Goal: Task Accomplishment & Management: Complete application form

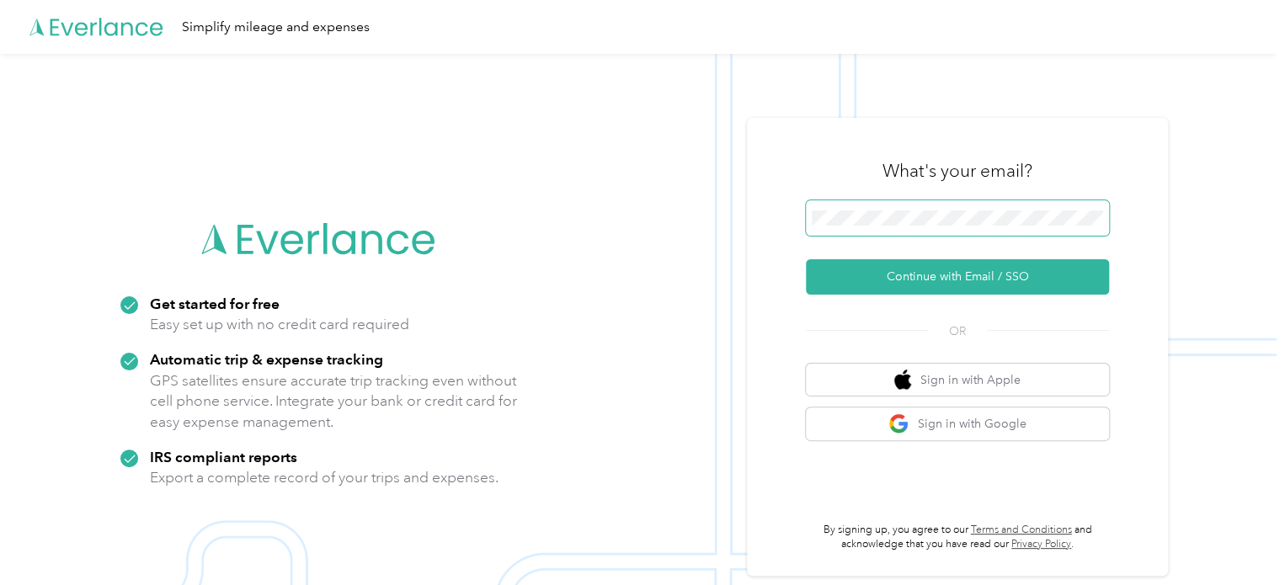
click at [967, 230] on span at bounding box center [957, 217] width 303 height 35
click at [967, 227] on span at bounding box center [957, 217] width 303 height 35
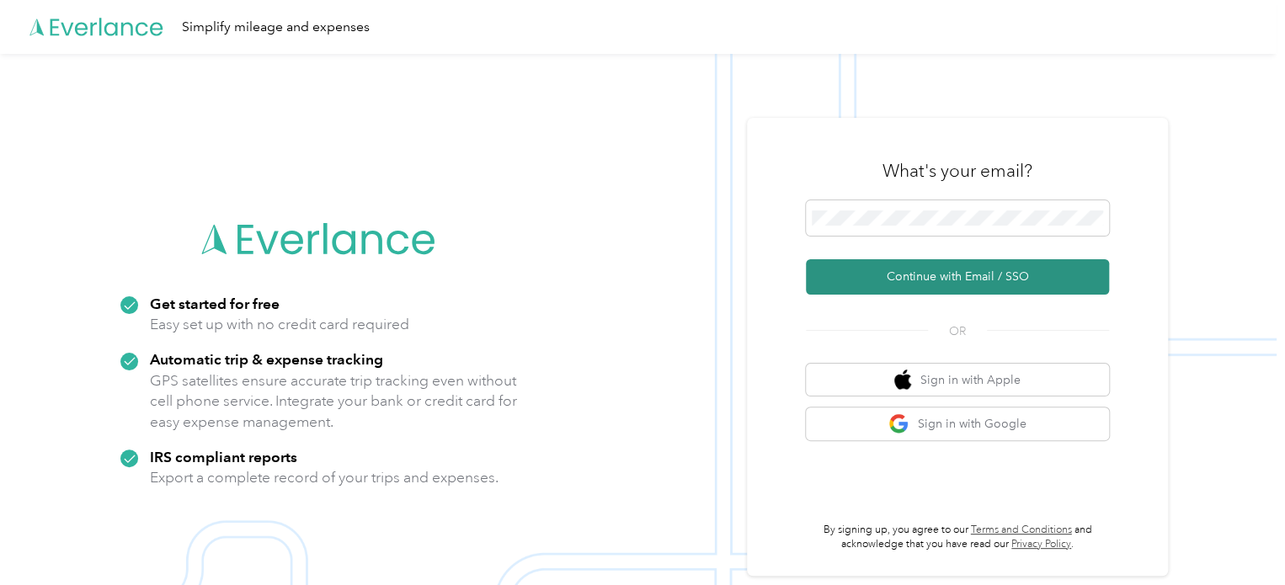
click at [898, 278] on button "Continue with Email / SSO" at bounding box center [957, 276] width 303 height 35
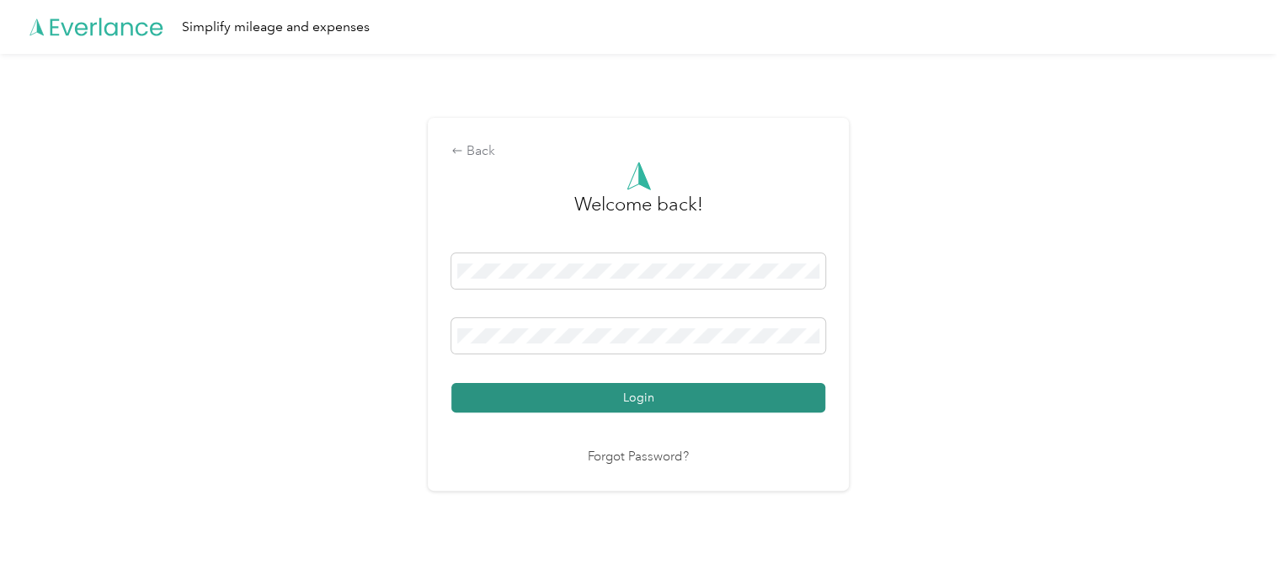
click at [636, 393] on button "Login" at bounding box center [638, 397] width 374 height 29
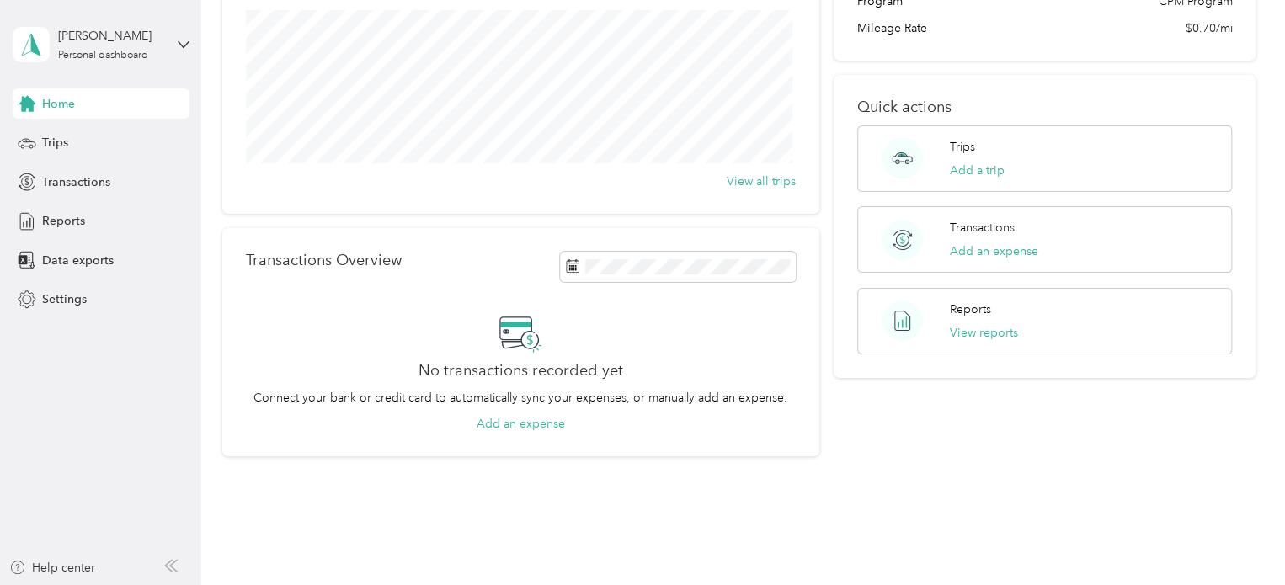
scroll to position [168, 0]
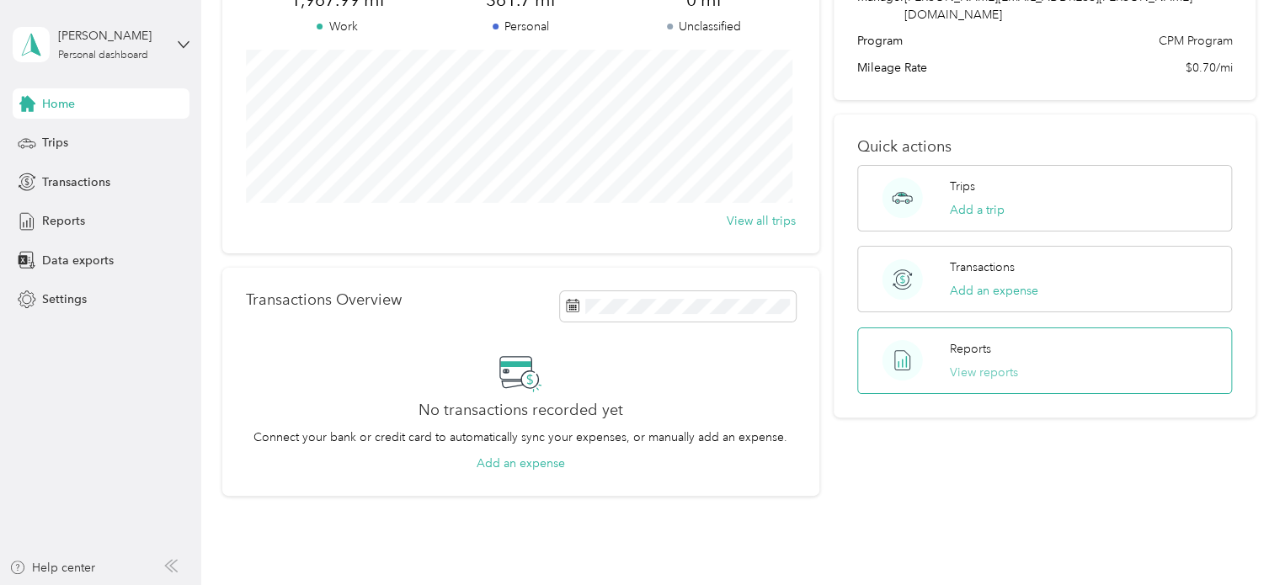
click at [975, 364] on button "View reports" at bounding box center [984, 373] width 68 height 18
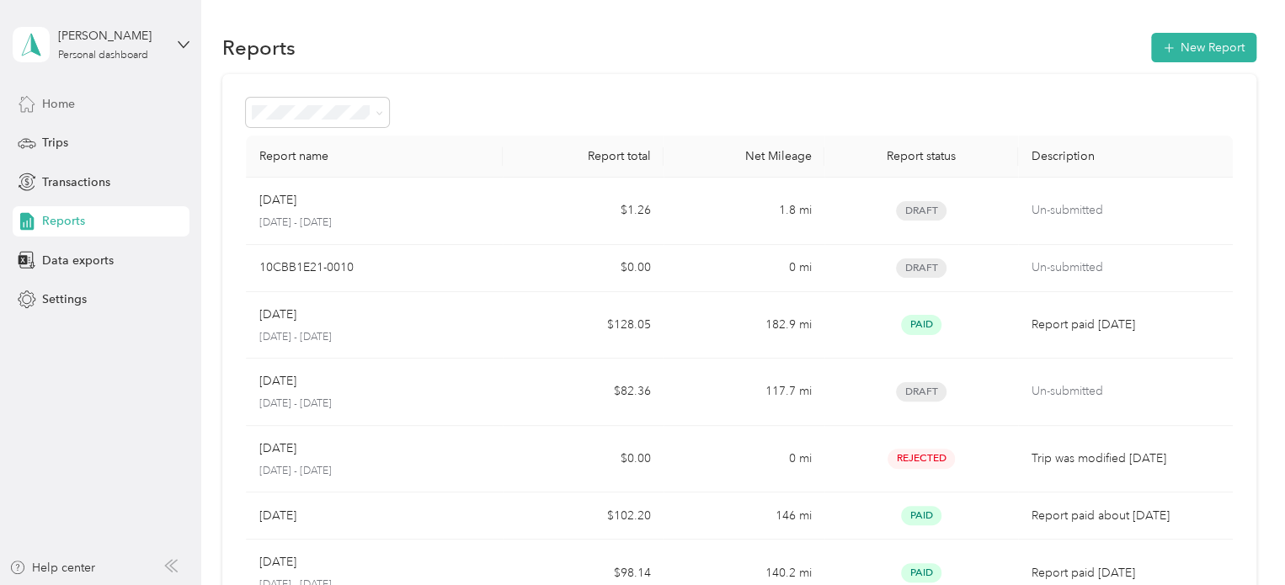
click at [59, 100] on span "Home" at bounding box center [58, 104] width 33 height 18
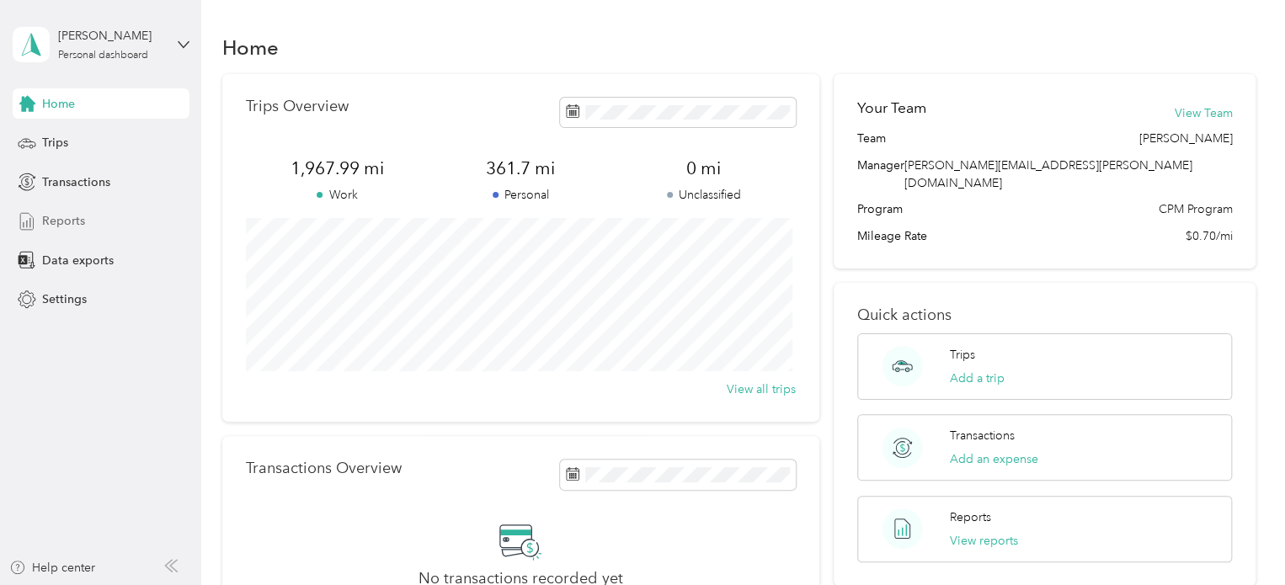
click at [57, 226] on span "Reports" at bounding box center [63, 221] width 43 height 18
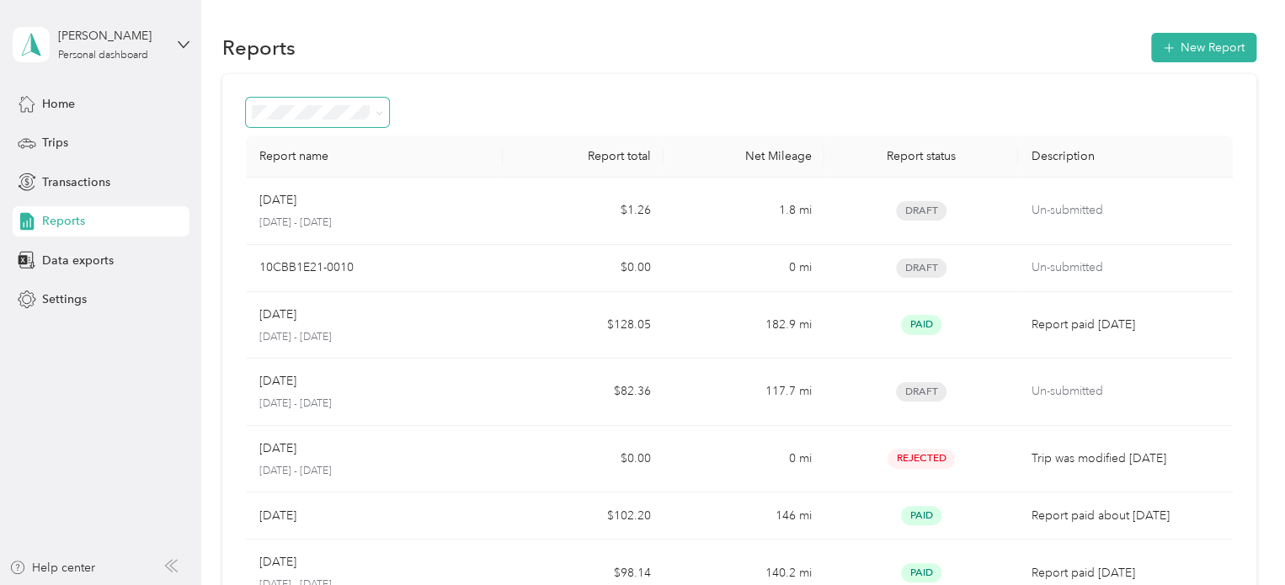
click at [373, 110] on span at bounding box center [376, 113] width 13 height 18
click at [379, 110] on icon at bounding box center [380, 113] width 8 height 8
click at [312, 196] on span "Needs approval" at bounding box center [301, 192] width 86 height 14
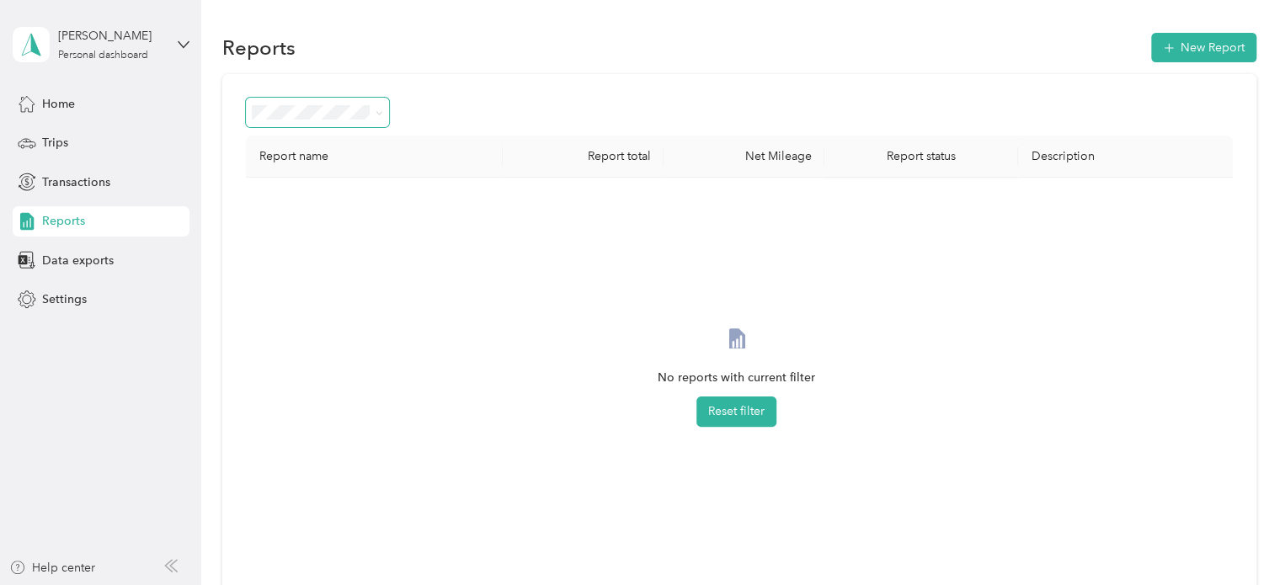
click at [379, 114] on icon at bounding box center [379, 112] width 5 height 3
click at [271, 169] on span "Draft" at bounding box center [271, 173] width 26 height 14
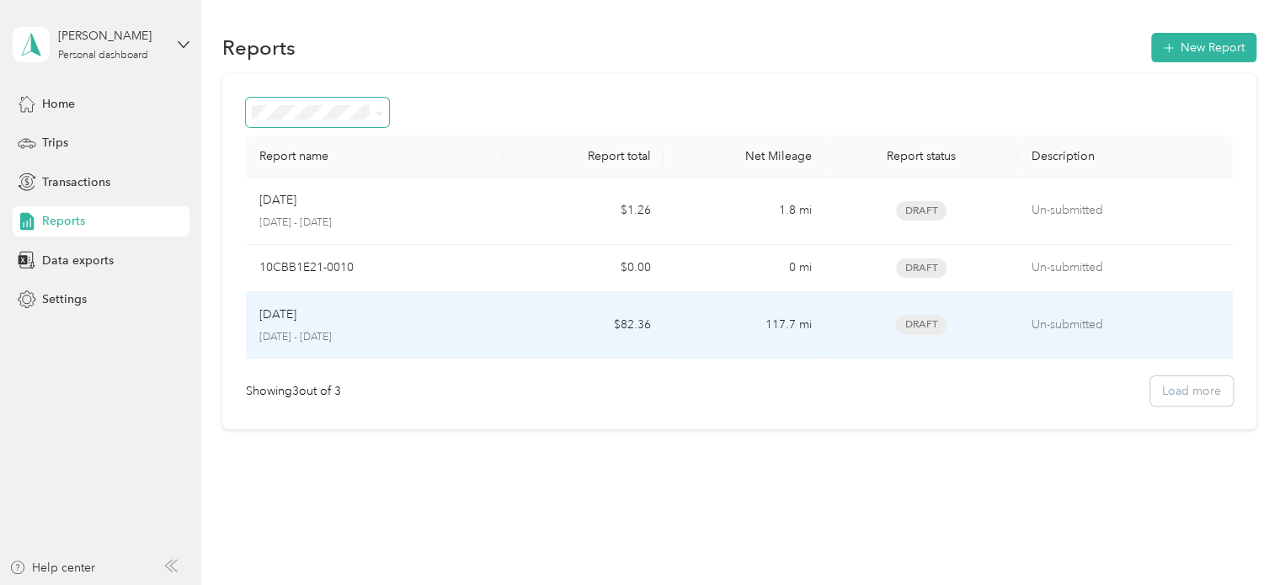
click at [1068, 326] on p "Un-submitted" at bounding box center [1126, 325] width 188 height 19
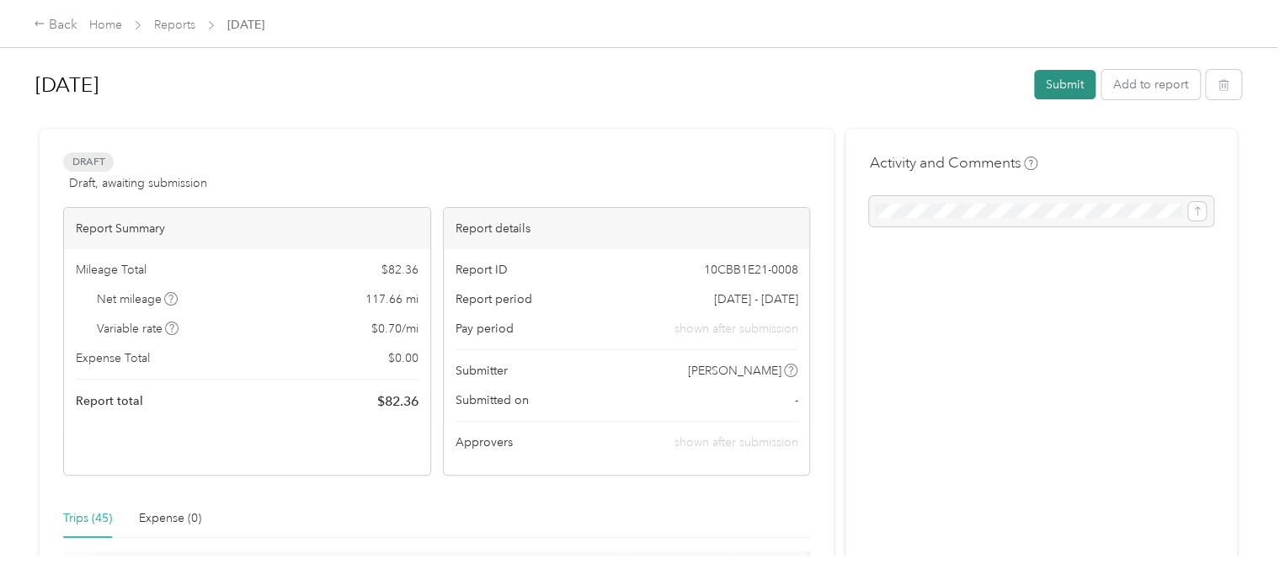
click at [1059, 83] on button "Submit" at bounding box center [1064, 84] width 61 height 29
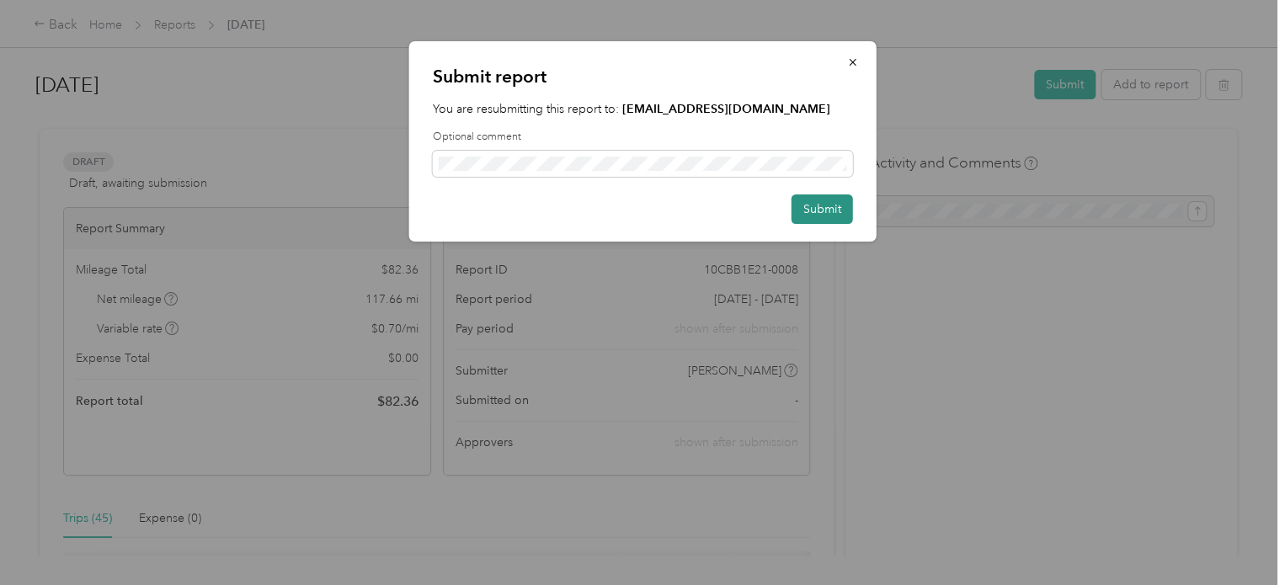
click at [813, 207] on button "Submit" at bounding box center [822, 209] width 61 height 29
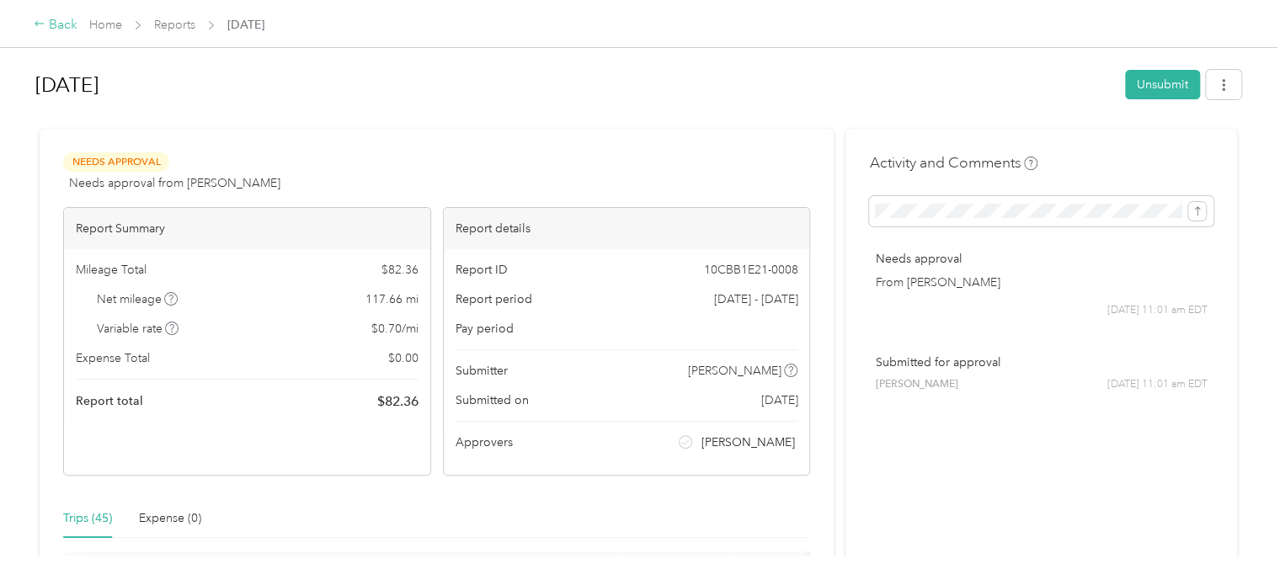
click at [39, 26] on icon at bounding box center [40, 24] width 12 height 12
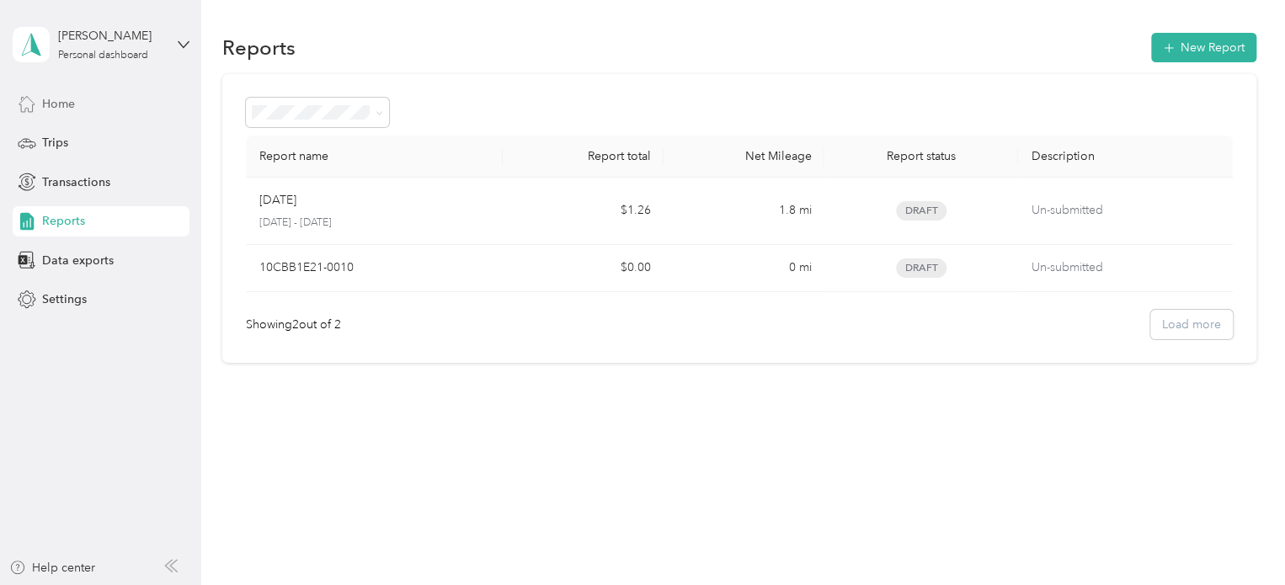
click at [51, 99] on span "Home" at bounding box center [58, 104] width 33 height 18
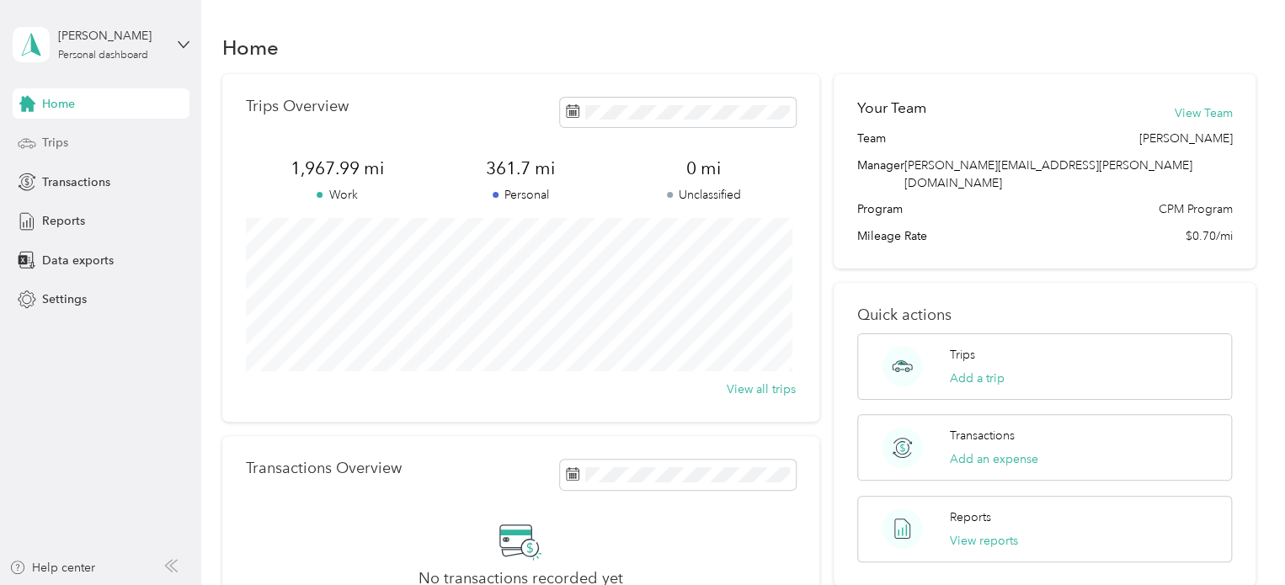
click at [56, 141] on span "Trips" at bounding box center [55, 143] width 26 height 18
